Goal: Find specific page/section: Find specific page/section

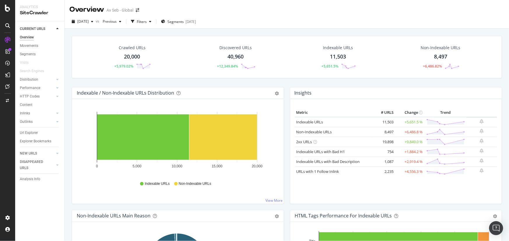
scroll to position [397, 0]
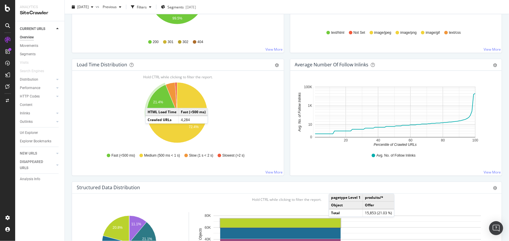
click at [31, 37] on div "Overview" at bounding box center [27, 37] width 14 height 6
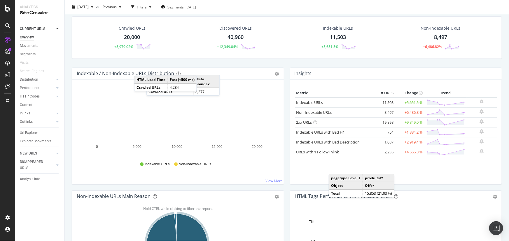
scroll to position [0, 0]
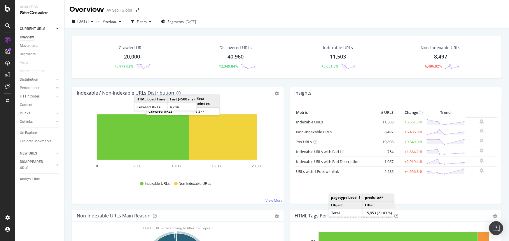
click at [347, 12] on div "Overview Av Seb - Global" at bounding box center [287, 7] width 444 height 15
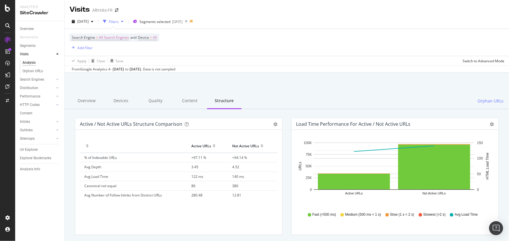
scroll to position [265, 0]
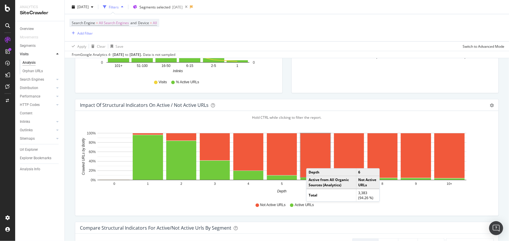
click at [448, 121] on button "PageRank" at bounding box center [440, 120] width 26 height 9
